Goal: Navigation & Orientation: Find specific page/section

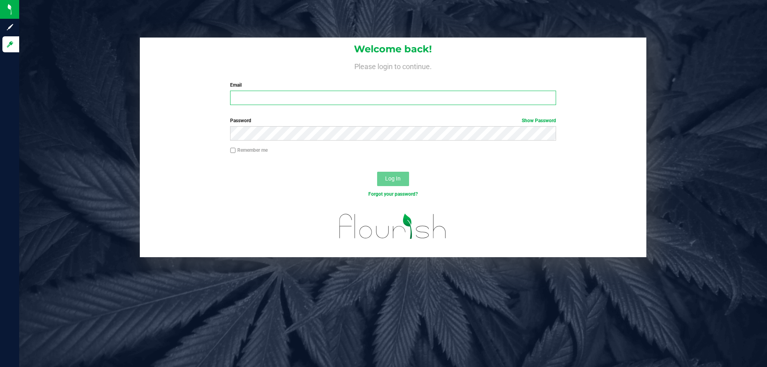
click at [245, 98] on input "Email" at bounding box center [393, 98] width 326 height 14
type input "[EMAIL_ADDRESS][DOMAIN_NAME]"
click at [388, 173] on button "Log In" at bounding box center [393, 179] width 32 height 14
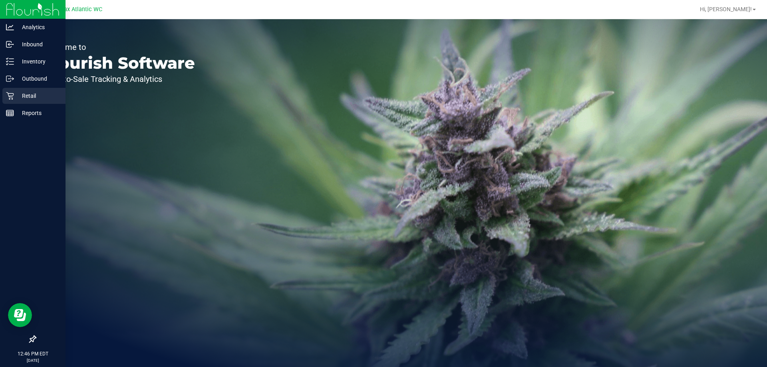
click at [10, 96] on icon at bounding box center [10, 96] width 8 height 8
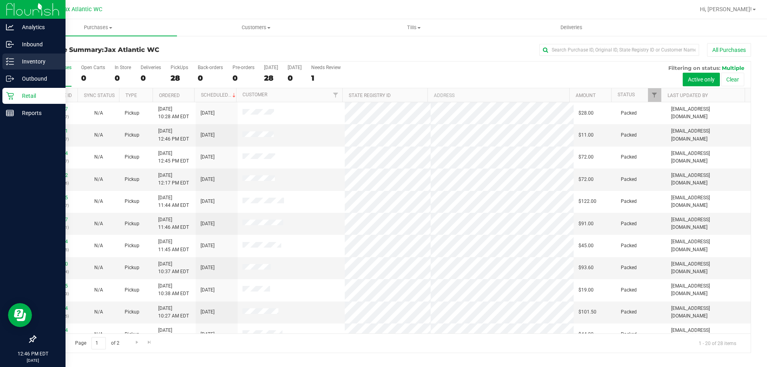
click at [13, 62] on icon at bounding box center [10, 62] width 8 height 8
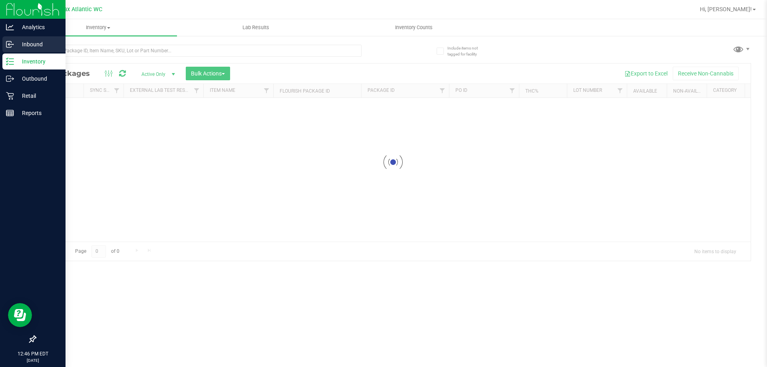
click at [13, 47] on icon at bounding box center [10, 44] width 8 height 8
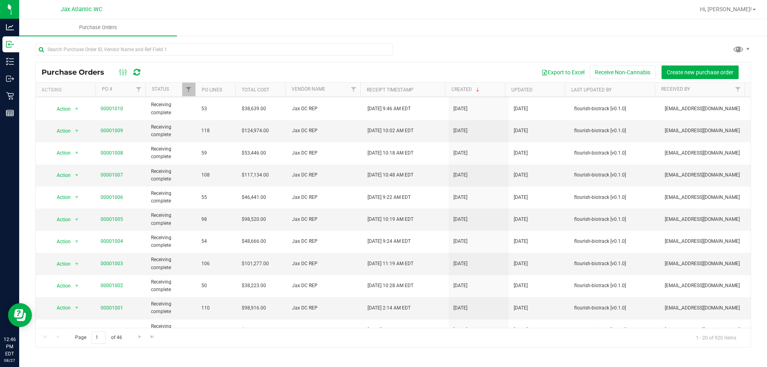
scroll to position [51, 0]
